Goal: Task Accomplishment & Management: Manage account settings

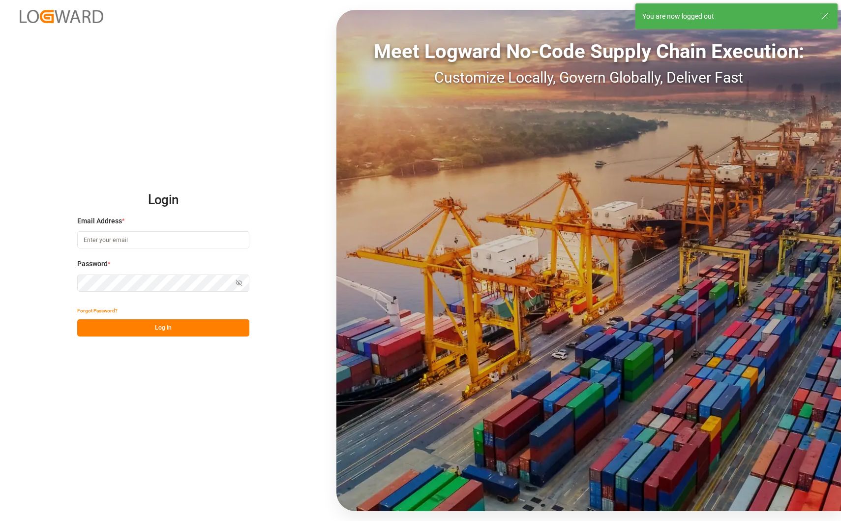
type input "ida.timmen@melitta.de"
click at [165, 330] on button "Log In" at bounding box center [163, 327] width 172 height 17
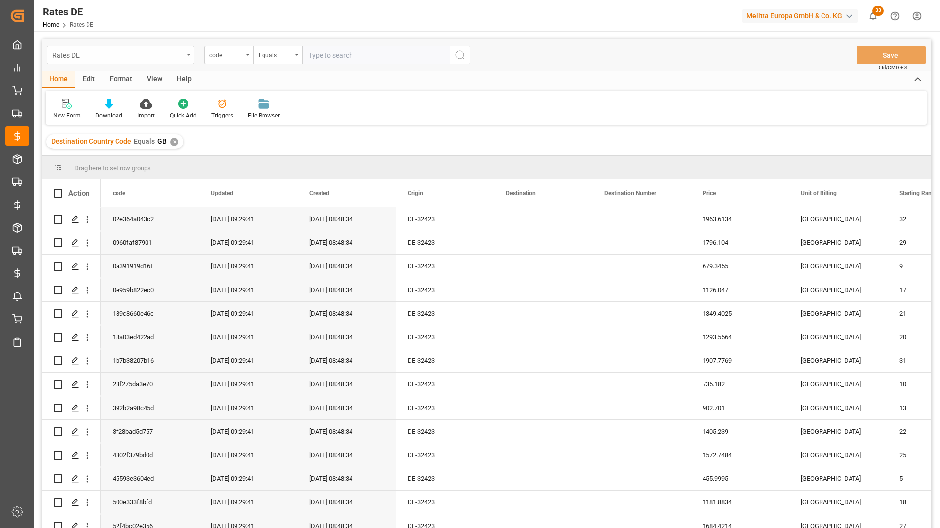
click at [130, 52] on div "Rates DE" at bounding box center [117, 54] width 131 height 12
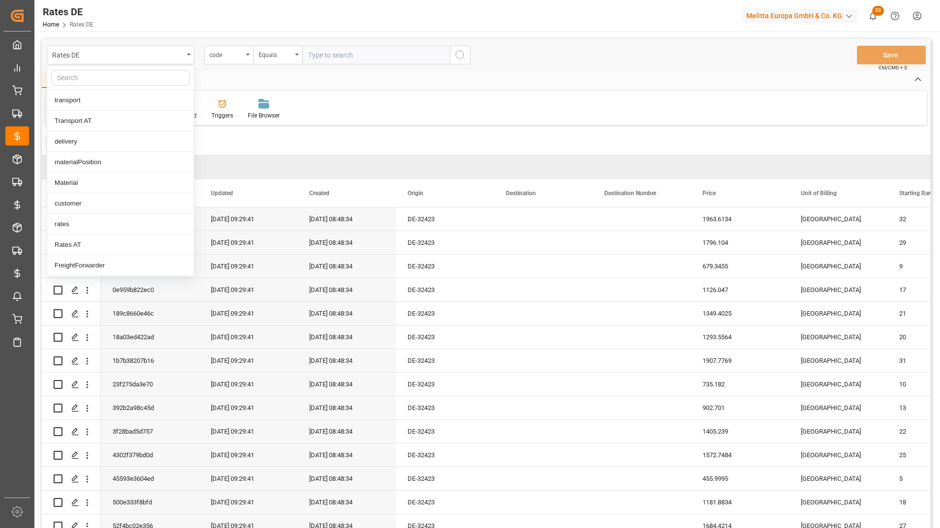
click at [91, 75] on input "text" at bounding box center [120, 78] width 139 height 16
type input "non"
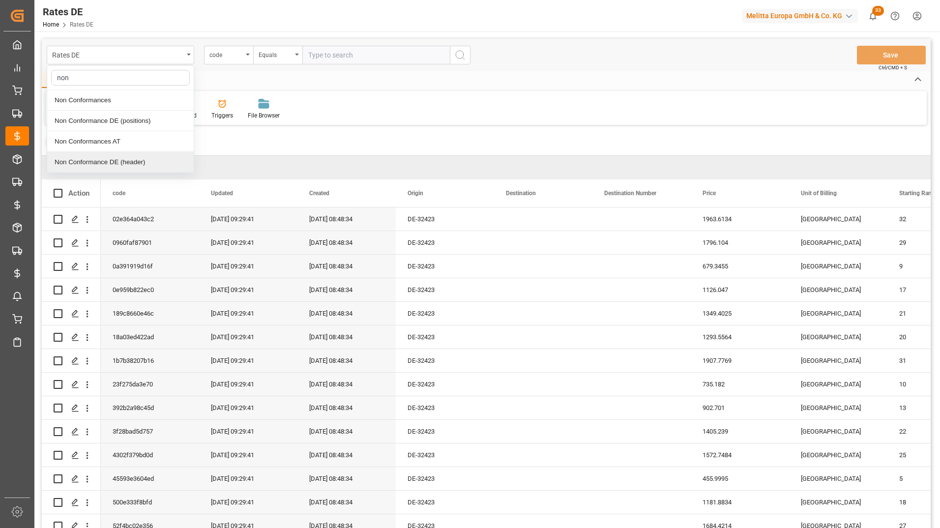
click at [113, 169] on div "Non Conformance DE (header)" at bounding box center [120, 162] width 147 height 21
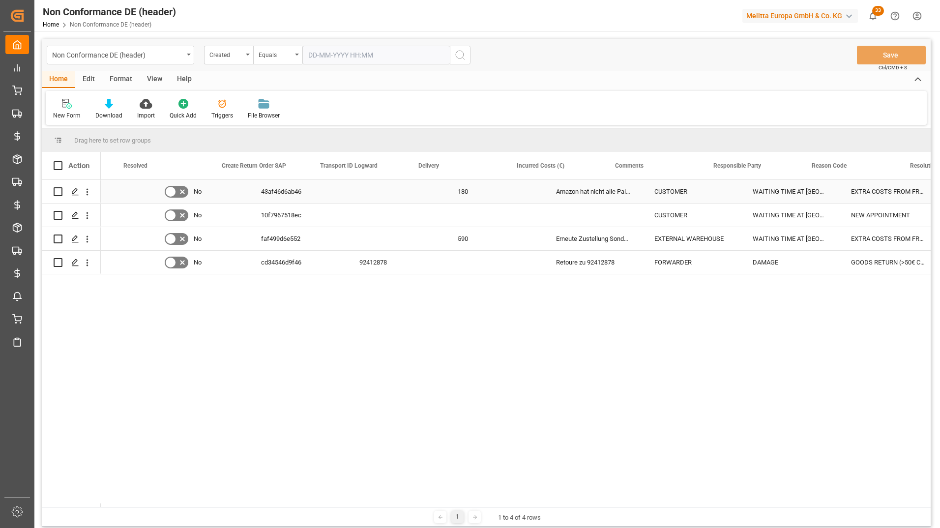
scroll to position [0, 148]
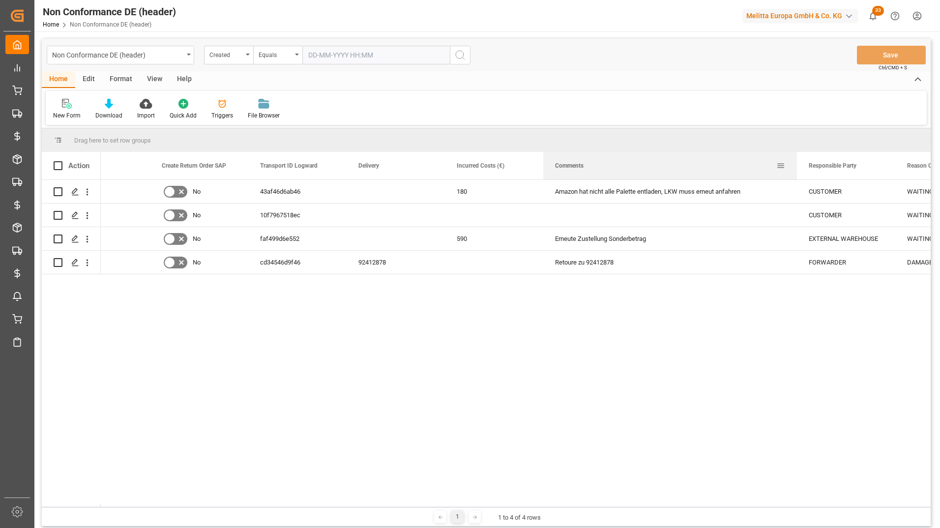
drag, startPoint x: 640, startPoint y: 169, endPoint x: 797, endPoint y: 165, distance: 157.0
click at [797, 165] on div at bounding box center [797, 166] width 4 height 28
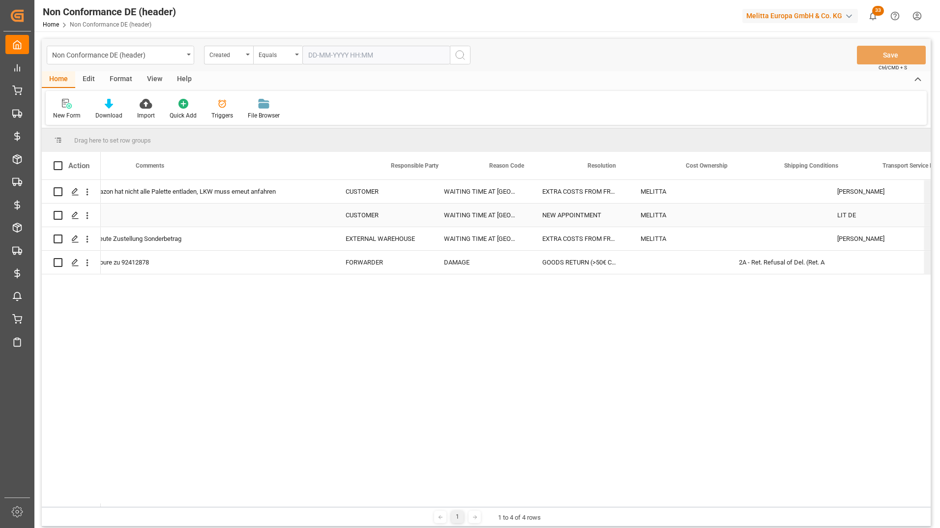
scroll to position [0, 0]
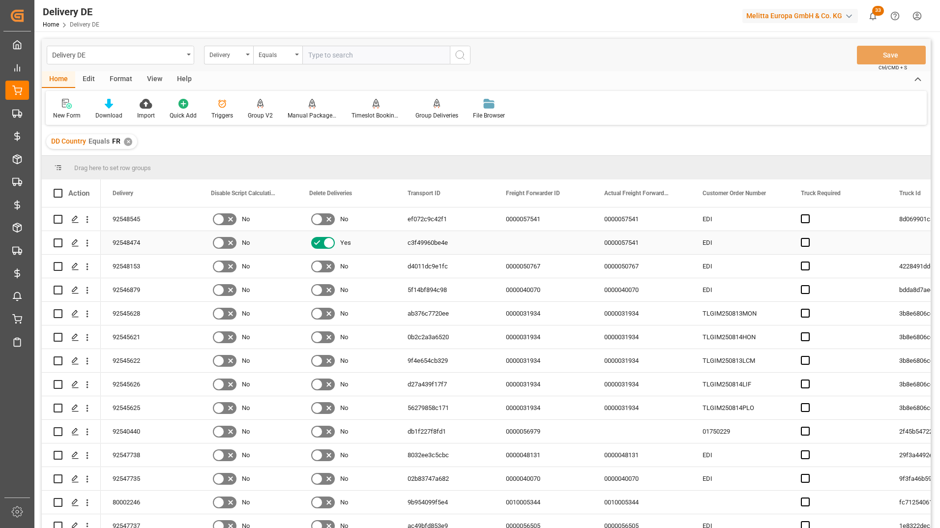
click at [90, 222] on icon "open menu" at bounding box center [87, 219] width 10 height 10
click at [112, 237] on span "Open in new tab" at bounding box center [152, 240] width 90 height 10
click at [338, 56] on input "text" at bounding box center [376, 55] width 148 height 19
paste input "92548543"
type input "92548543"
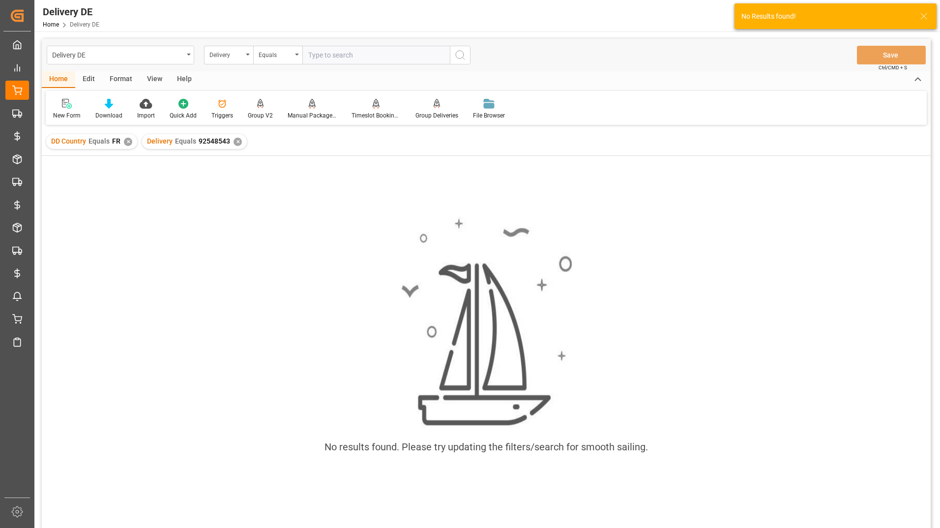
click at [127, 145] on div "✕" at bounding box center [128, 142] width 8 height 8
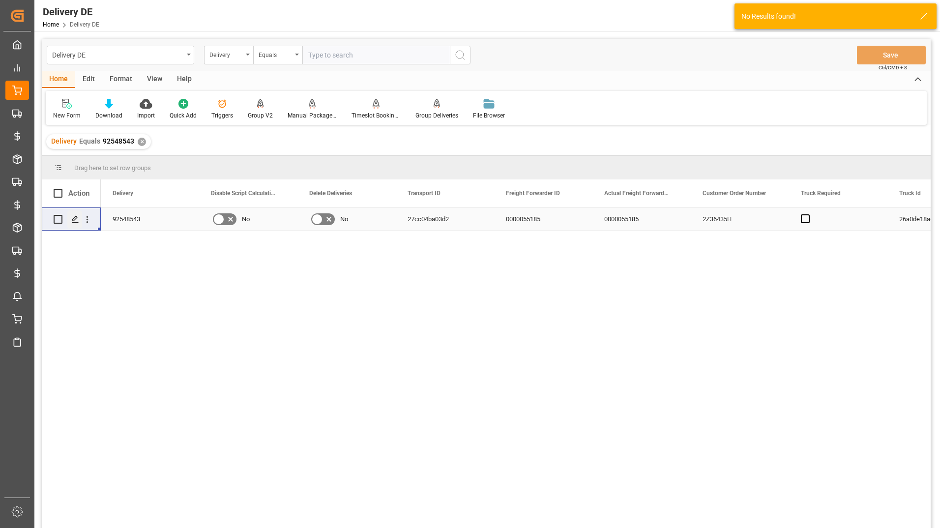
click at [75, 218] on icon "Press SPACE to select this row." at bounding box center [75, 219] width 8 height 8
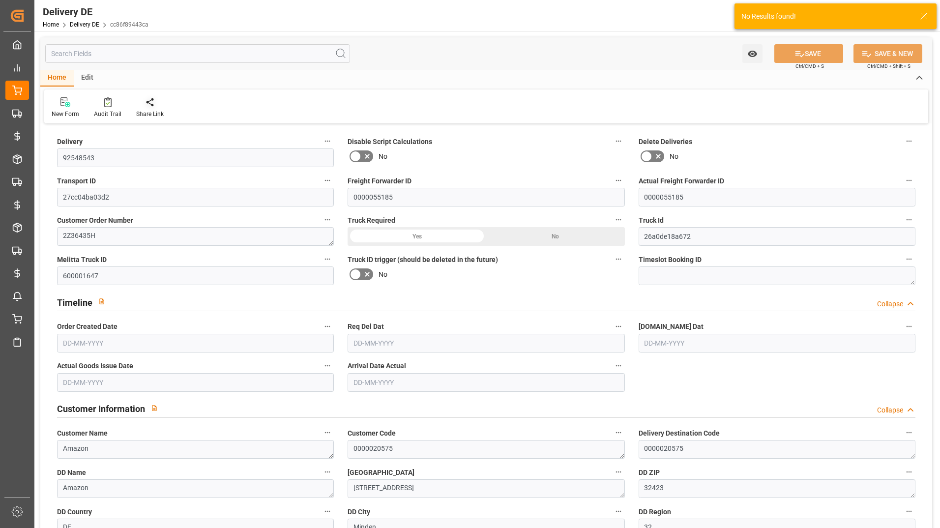
type input "0"
type input "1"
type input "41.96"
type input "98.29"
type input "551.68"
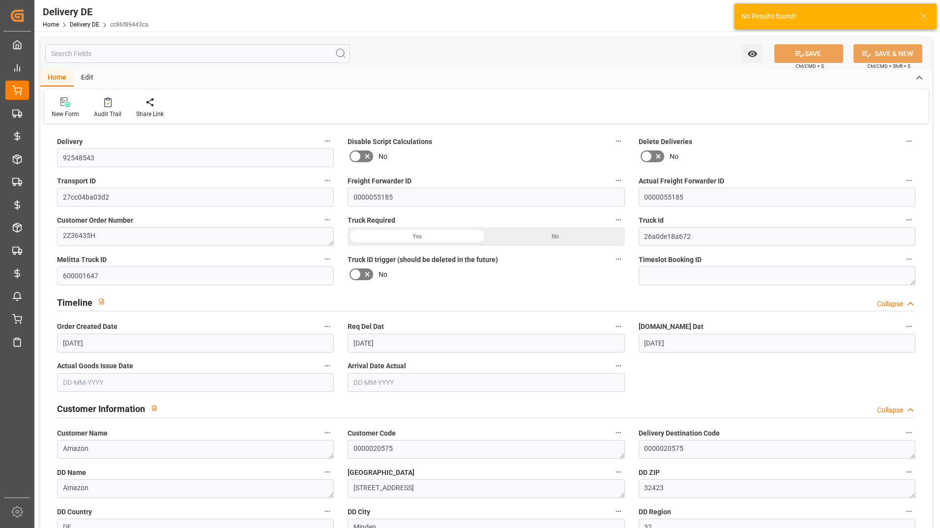
type input "13-08-2025"
type input "14-08-2025"
type input "13-08-2025"
click at [102, 103] on div at bounding box center [108, 102] width 28 height 10
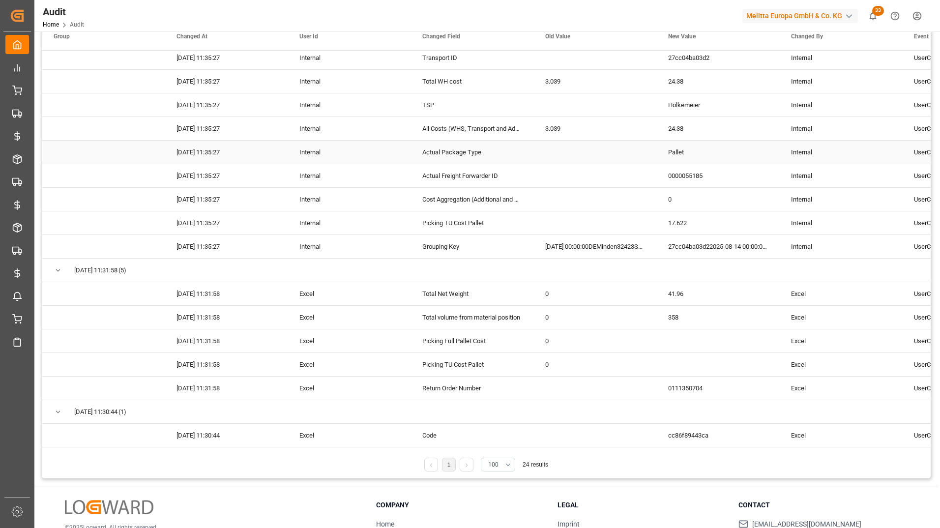
scroll to position [160, 0]
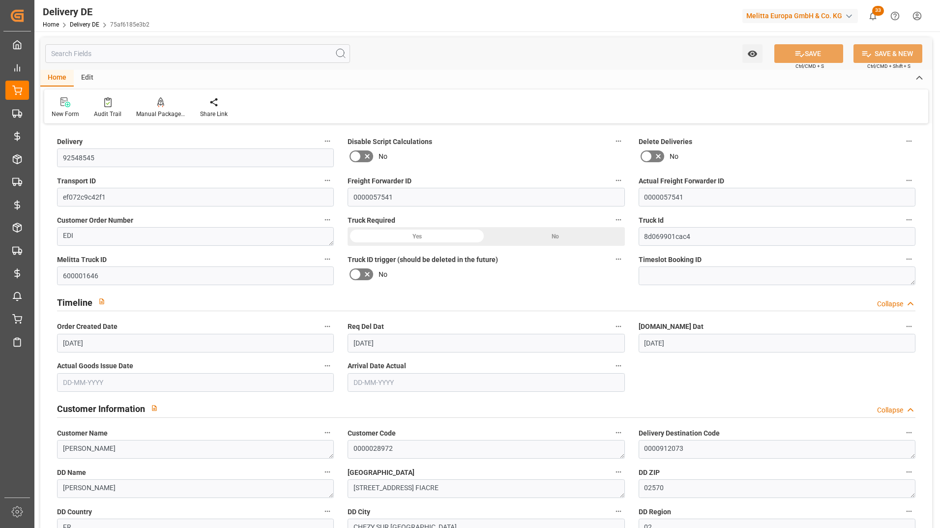
click at [107, 54] on input "text" at bounding box center [197, 53] width 305 height 19
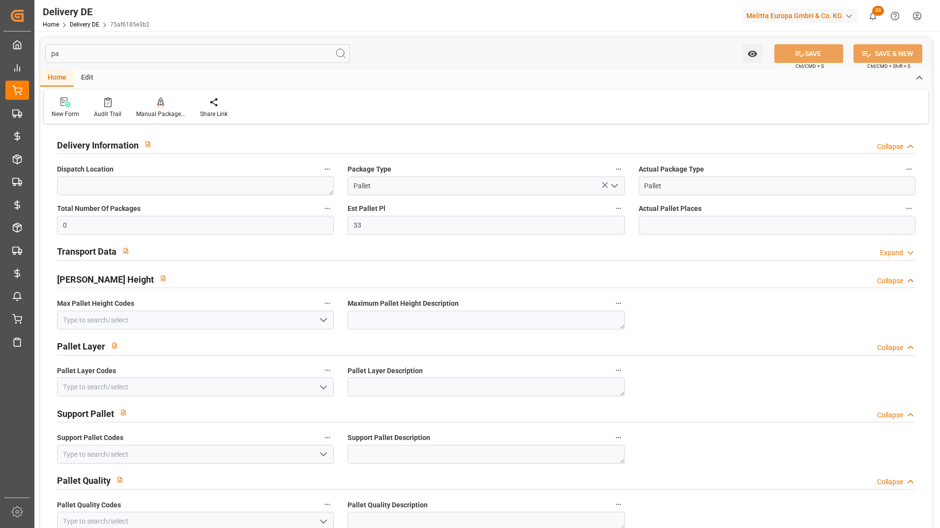
type input "pa"
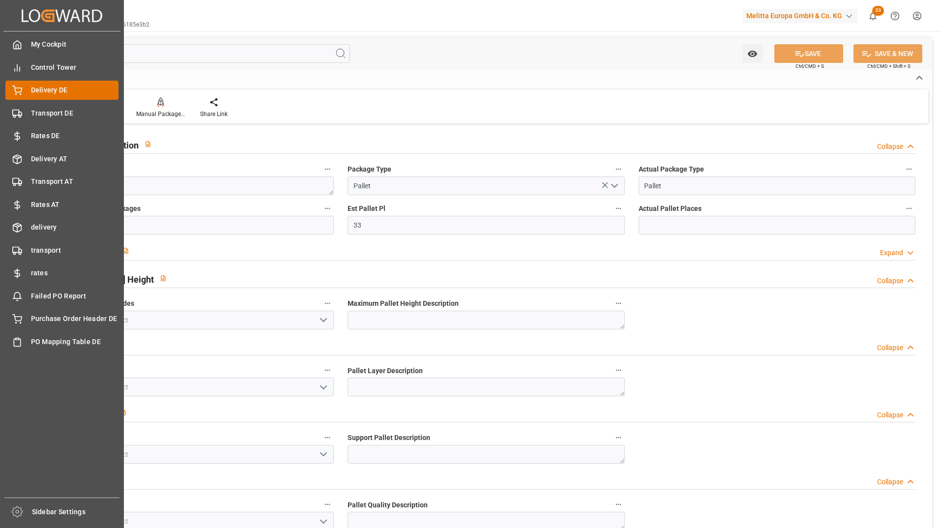
click at [28, 86] on div "Delivery DE Delivery DE" at bounding box center [61, 90] width 113 height 19
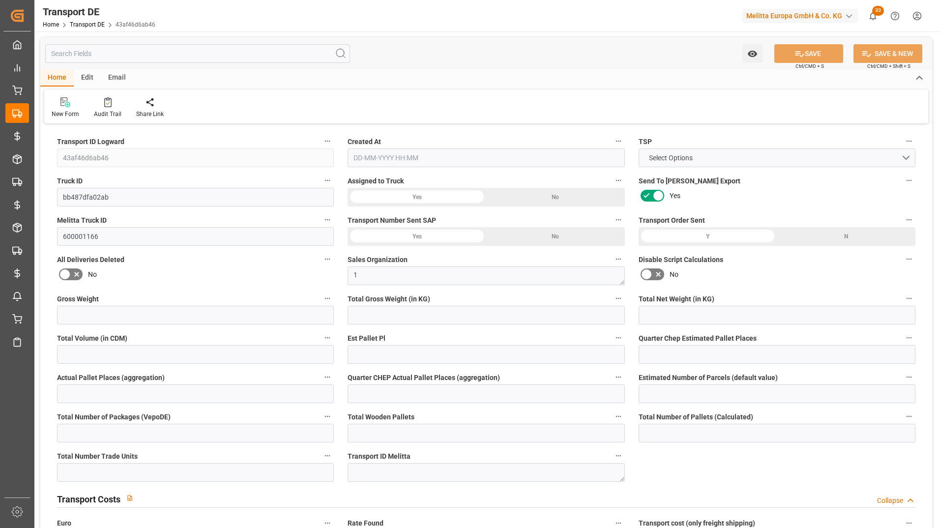
type input "5336.286"
type input "4594.499"
type input "4312.177"
type input "17675.495"
type input "20"
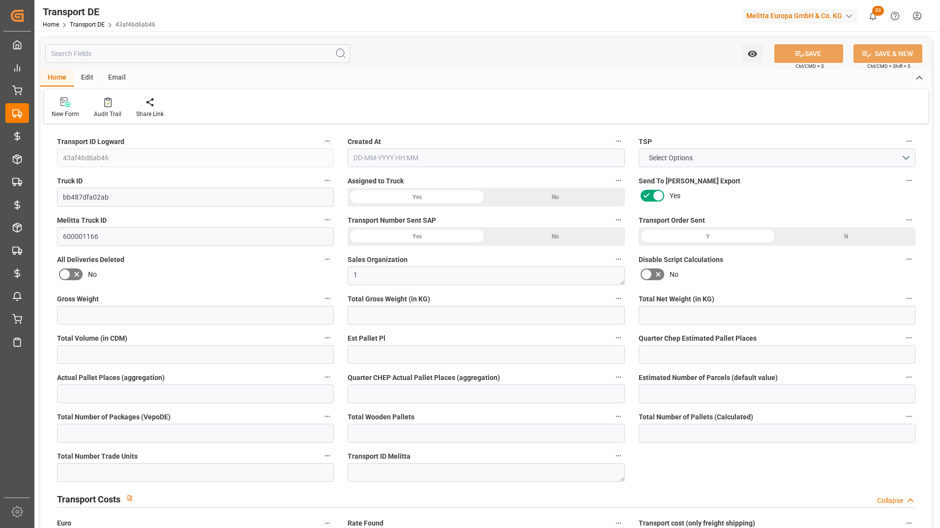
type input "0"
type input "23.25"
type input "0"
type input "1"
type input "23"
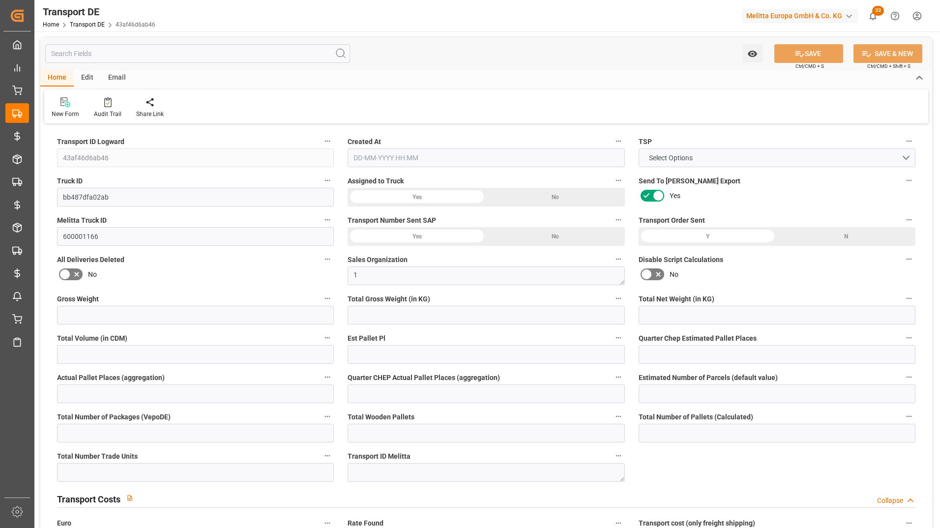
type input "22"
type input "10"
type input "644"
type input "0"
type input "596.6"
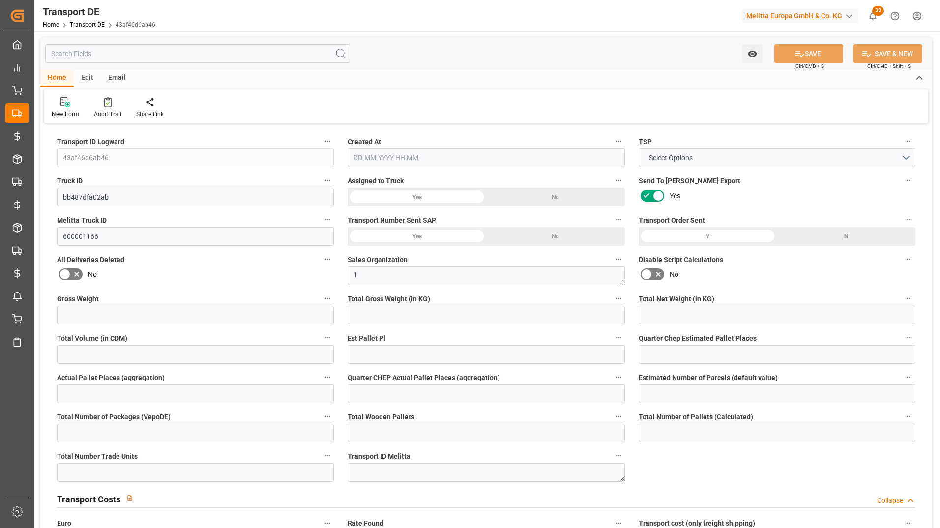
type input "445.807"
type input "596.6"
type input "580.7901"
type input "59"
type input "22"
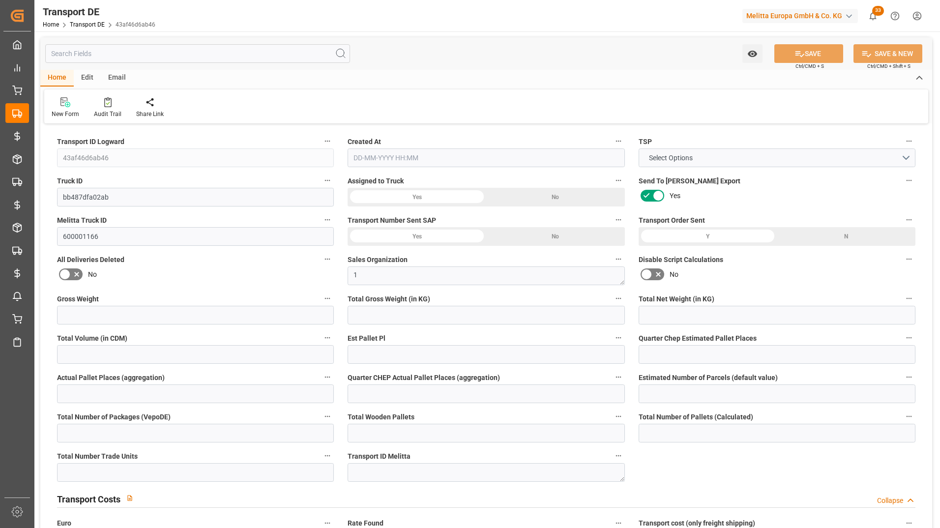
type input "0"
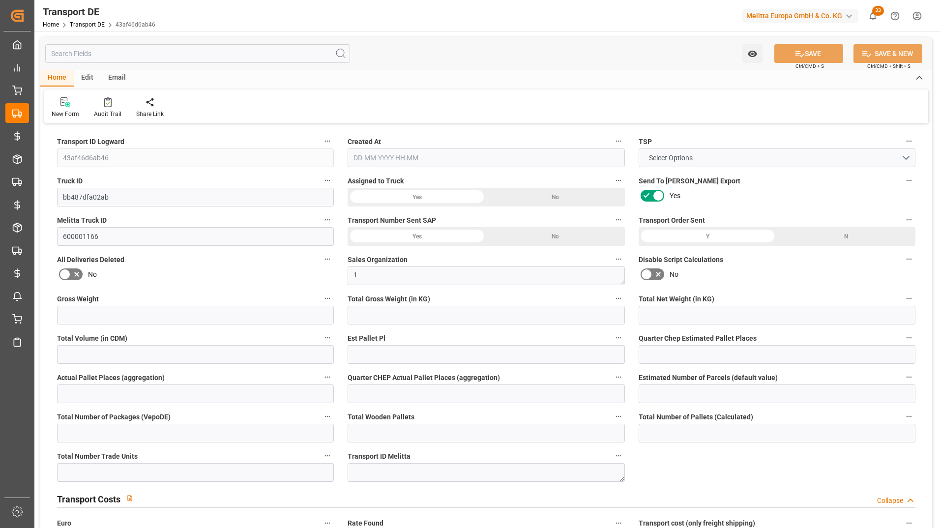
type input "0"
type input "-15.8099"
type input "0"
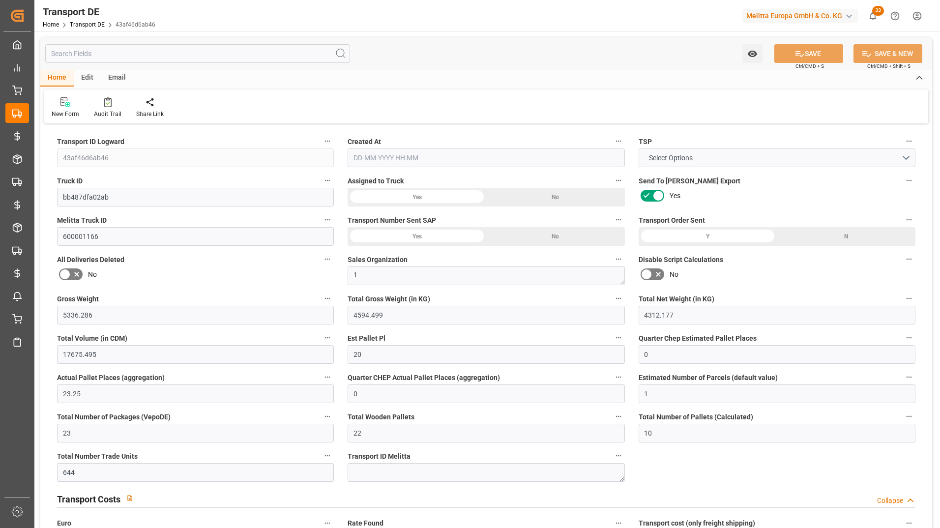
type input "0"
type input "4594.499"
type input "21"
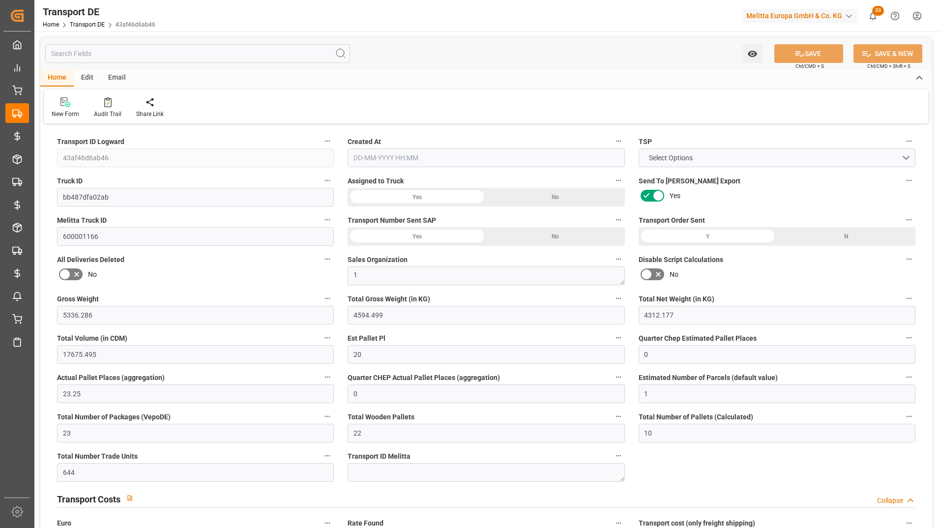
type input "100"
type input "1"
type input "7"
type input "5"
type input "0"
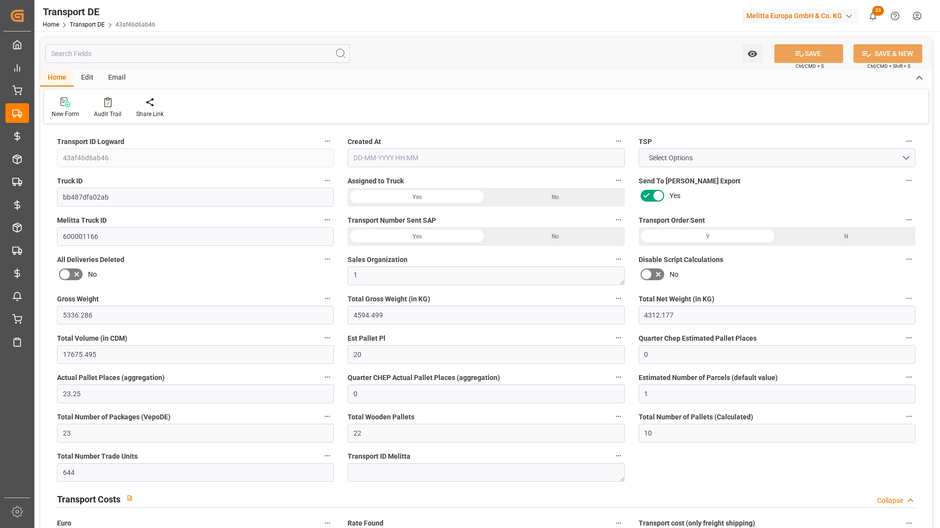
type input "0"
type input "7"
type input "9"
type input "0"
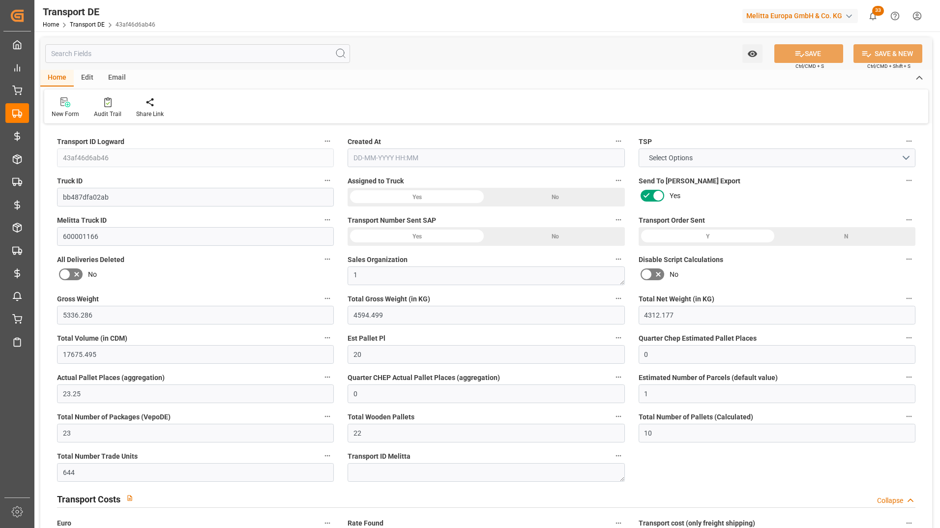
type input "1416"
type input "1026.5971"
type input "580.7901"
type input "[DATE] 11:12"
type input "[DATE]"
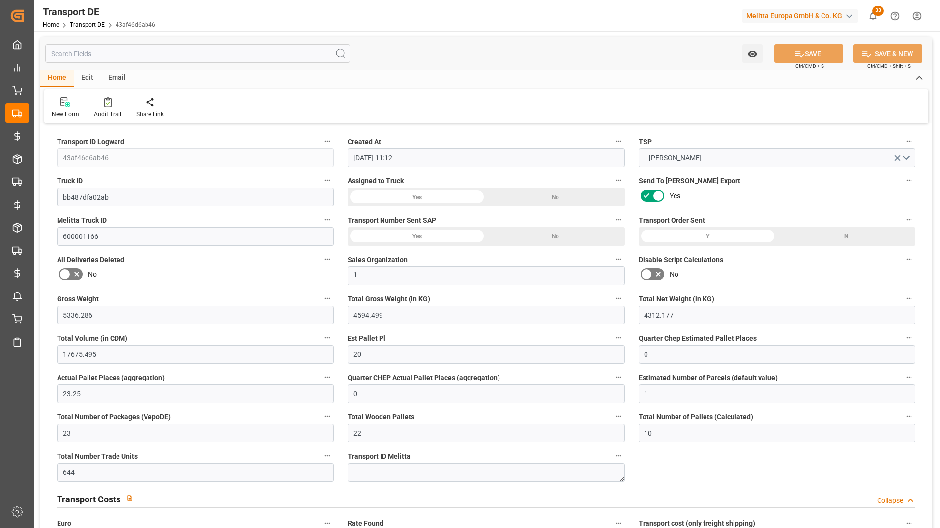
type input "[DATE]"
click at [98, 54] on input "text" at bounding box center [197, 53] width 305 height 19
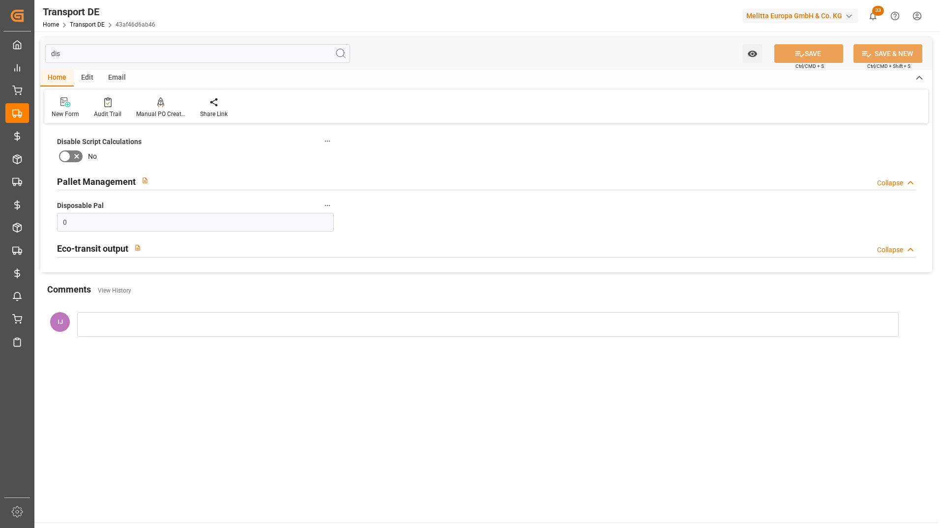
type input "di"
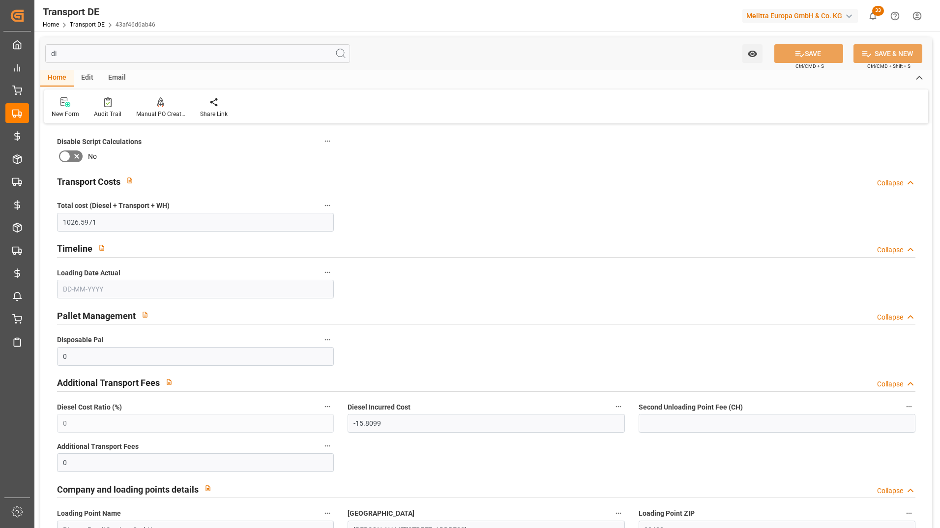
type input "[DATE]"
type input "d"
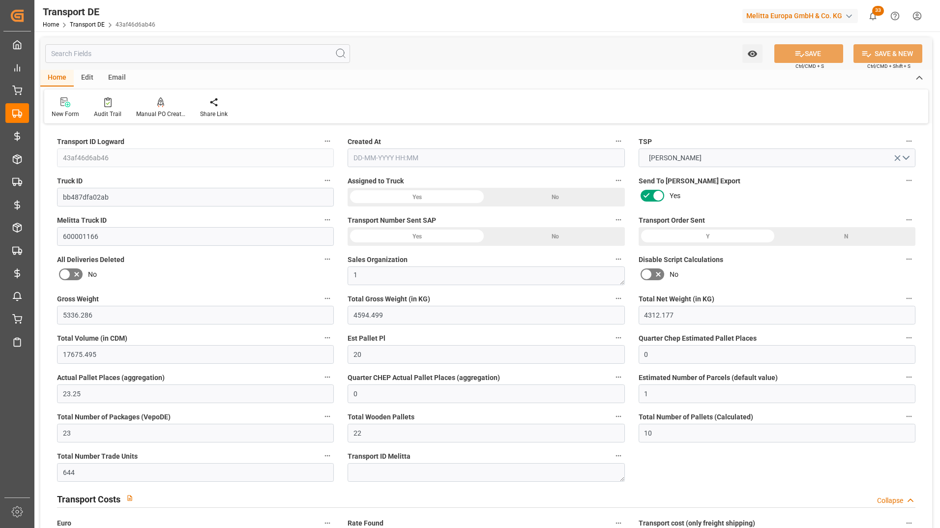
type input "5336.286"
type input "4594.499"
type input "4312.177"
type input "17675.495"
type input "20"
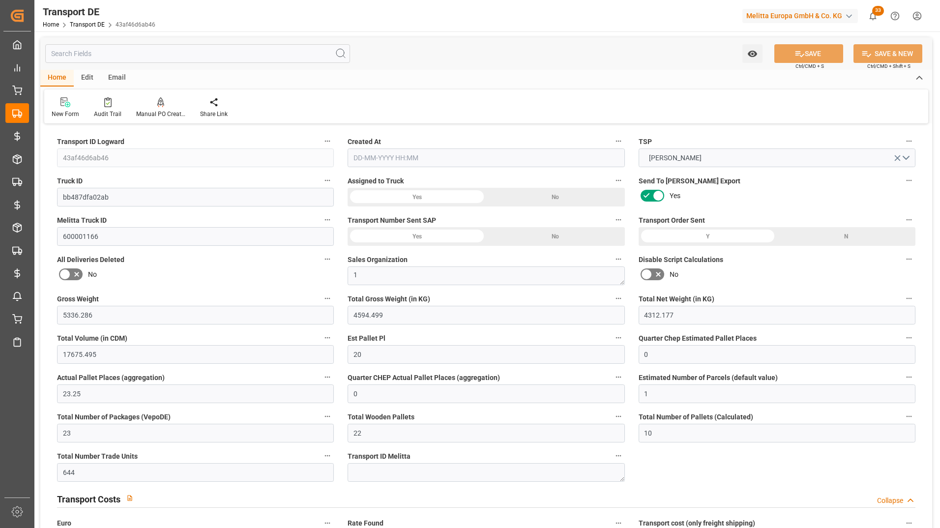
type input "0"
type input "23.25"
type input "0"
type input "1"
type input "23"
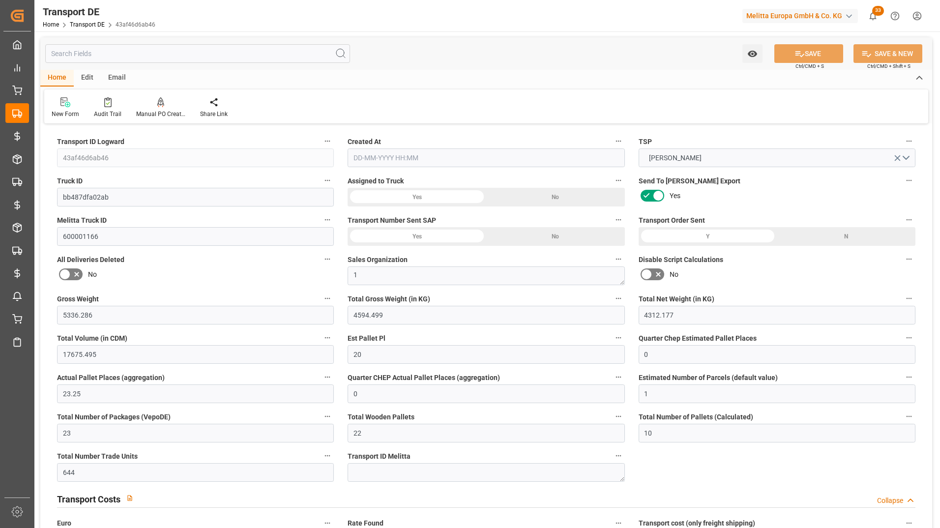
type input "22"
type input "10"
type input "644"
type input "0"
type input "596.6"
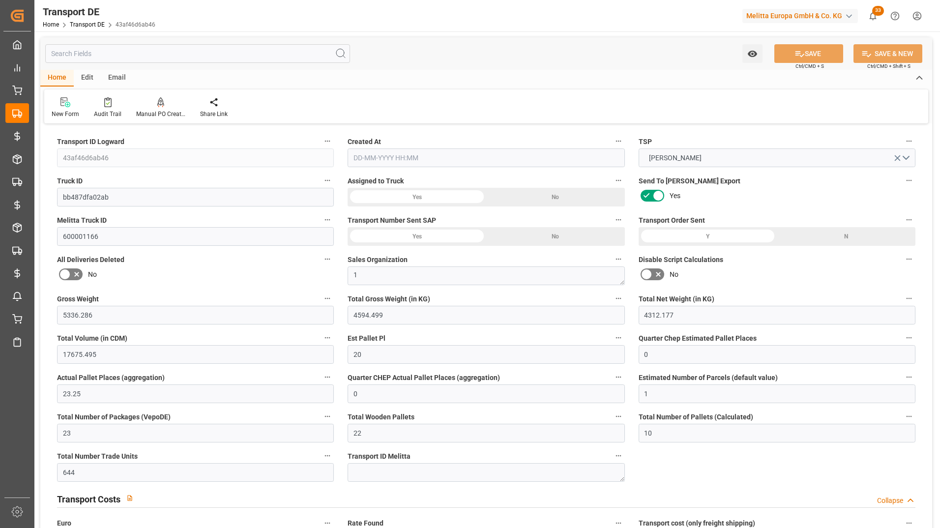
type input "445.807"
type input "596.6"
type input "580.7901"
type input "59"
type input "22"
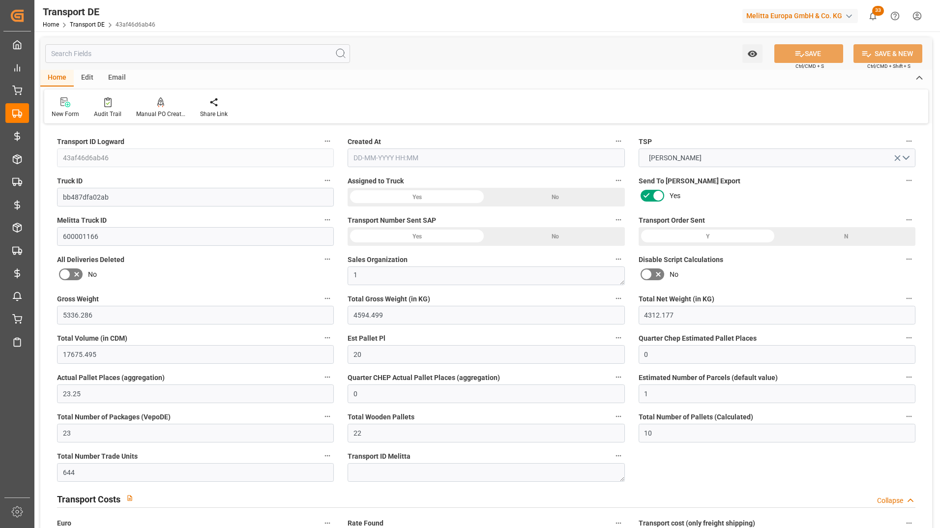
type input "0"
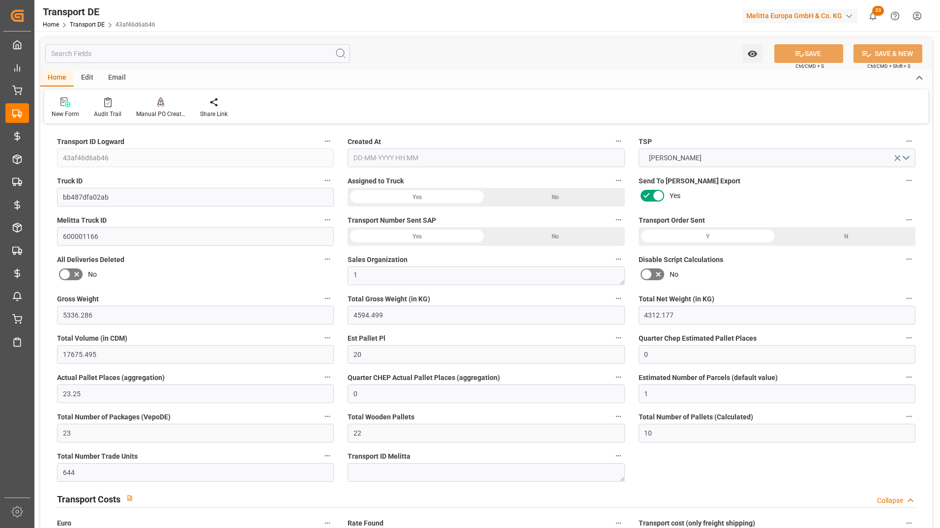
type input "0"
type input "Road"
type input "4594.499"
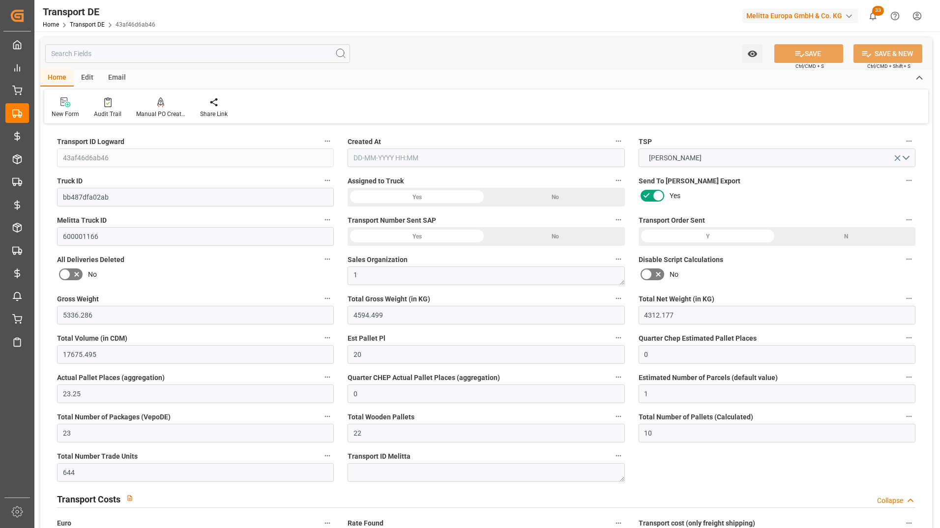
type input "4594.499"
type input "26-40 t"
type input "21"
type input "100"
type input "EURO 6"
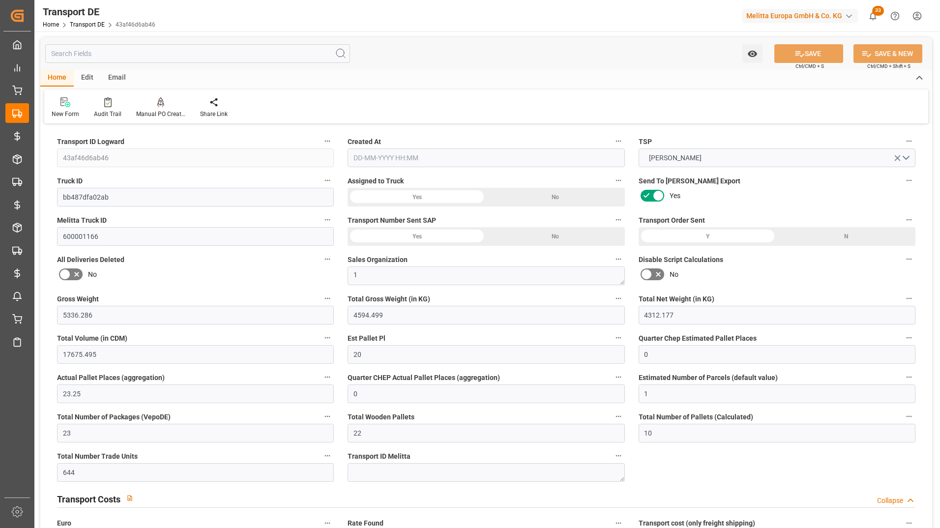
type input "Diesel"
type input "1"
type input "7"
type input "5"
type input "0"
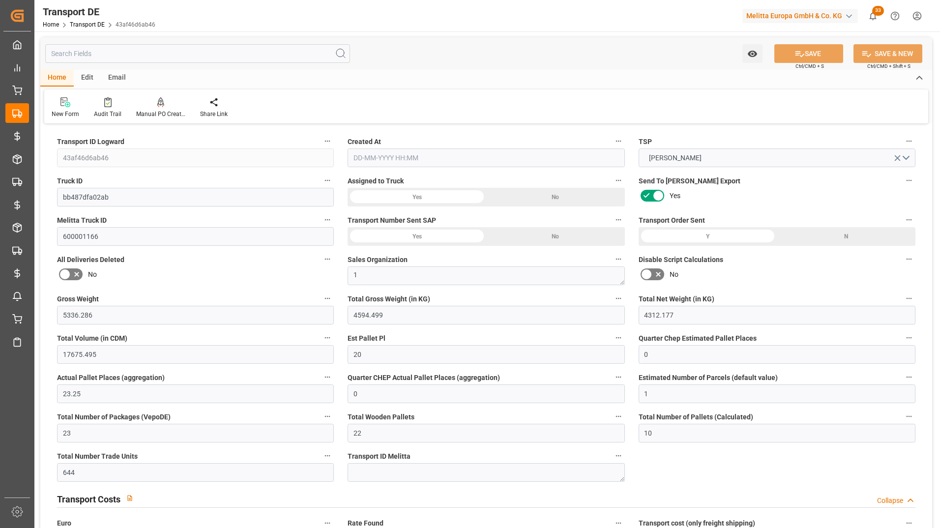
type input "0"
type input "7"
type input "9"
type input "0"
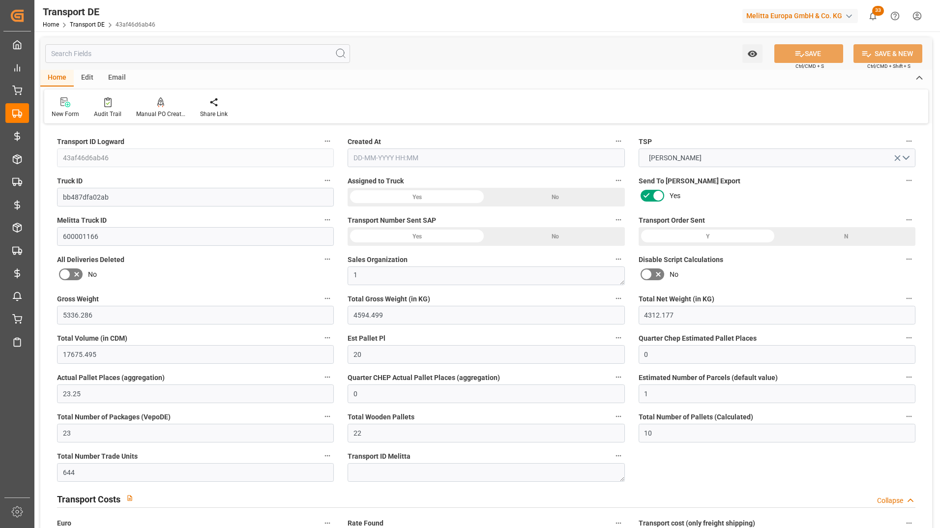
type input "1416"
type input "580.7901"
type input "[DATE] 11:12"
type input "[DATE]"
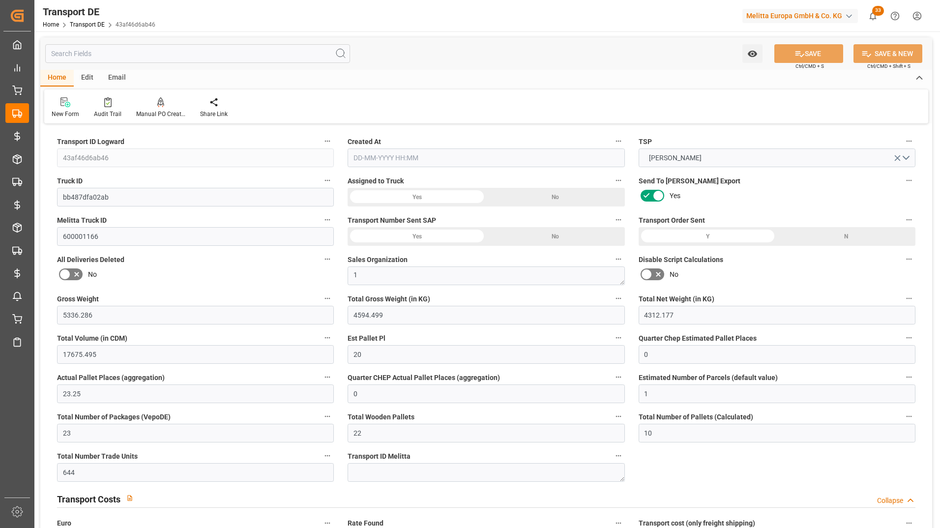
type input "[DATE]"
